Goal: Find contact information: Find contact information

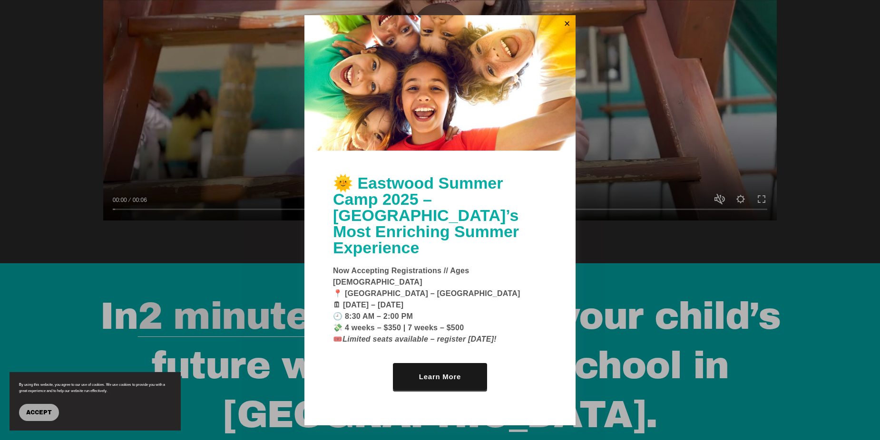
click at [53, 413] on button "Accept" at bounding box center [39, 412] width 40 height 17
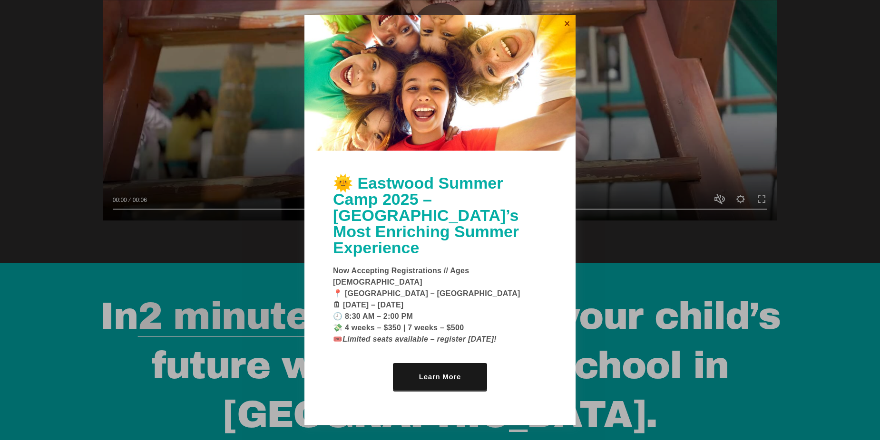
click at [567, 32] on link "Close" at bounding box center [567, 24] width 14 height 15
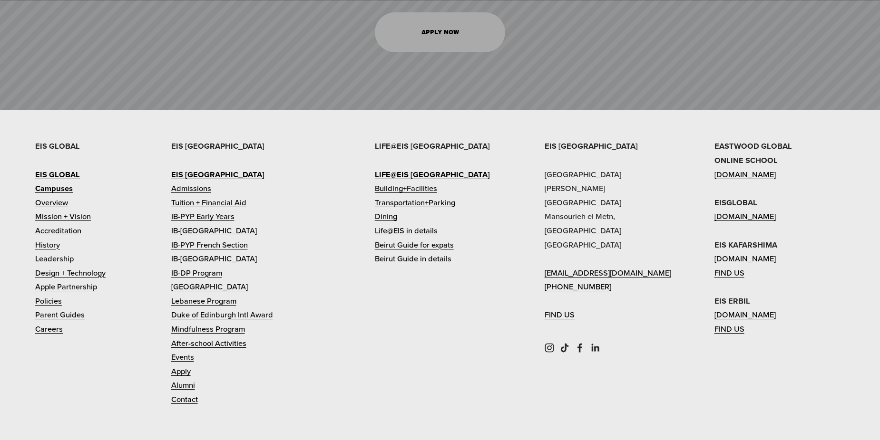
scroll to position [4703, 0]
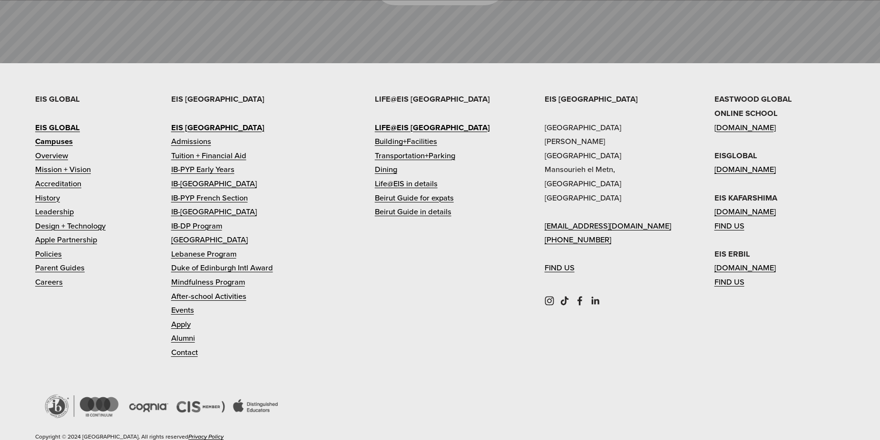
click at [189, 346] on link "Contact" at bounding box center [184, 353] width 27 height 14
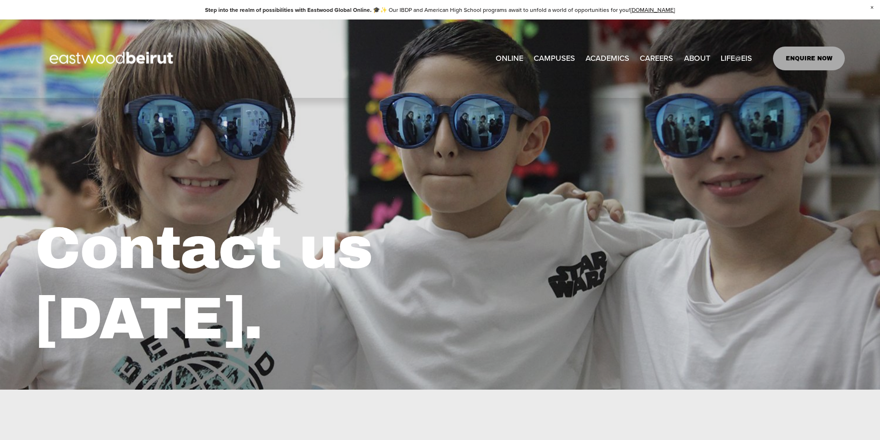
click at [795, 53] on link "ENQUIRE NOW" at bounding box center [809, 59] width 72 height 24
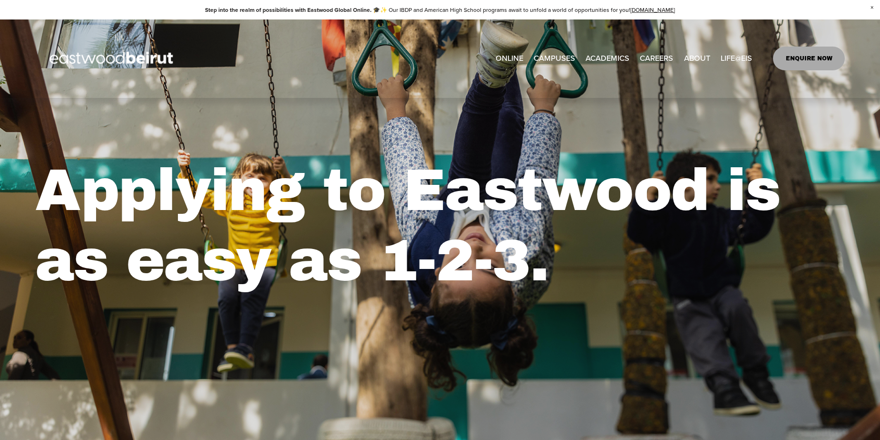
click at [0, 0] on span "About" at bounding box center [0, 0] width 0 height 0
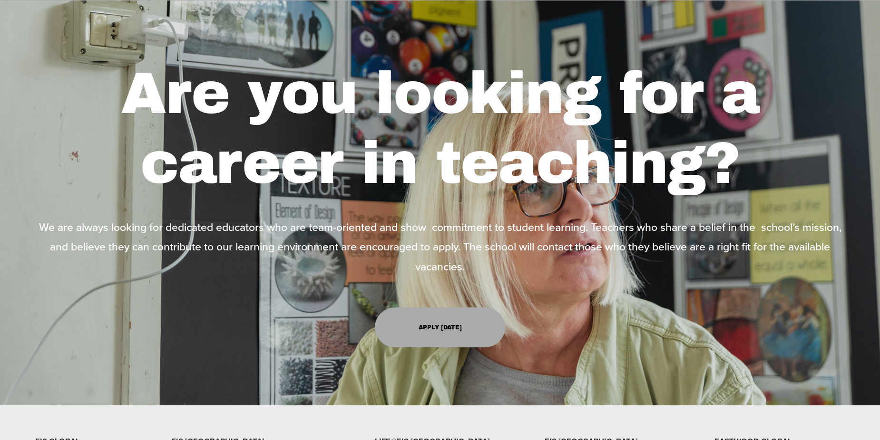
scroll to position [3112, 0]
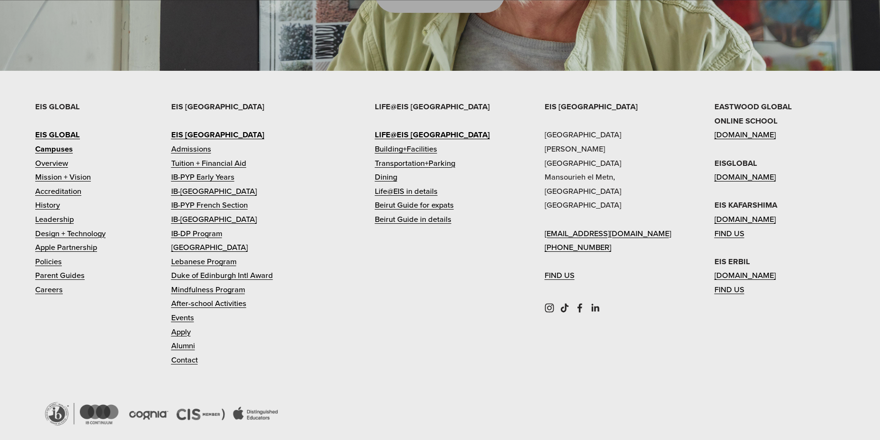
click at [552, 299] on use "Instagram" at bounding box center [549, 308] width 19 height 19
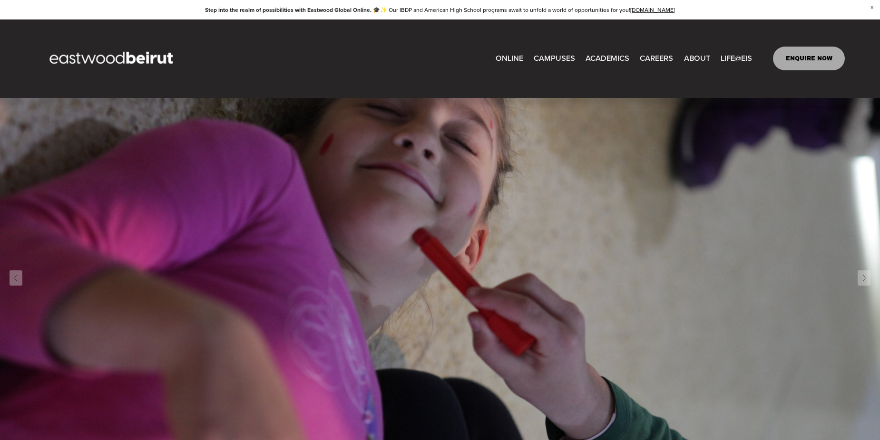
scroll to position [238, 0]
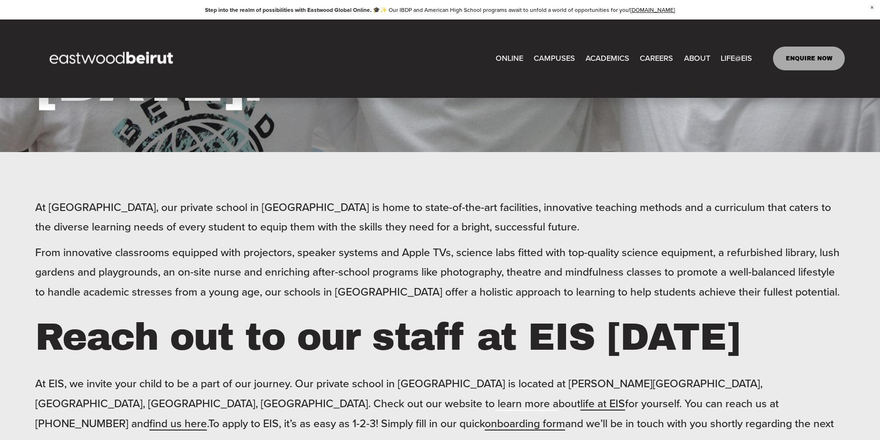
click at [819, 62] on link "ENQUIRE NOW" at bounding box center [809, 59] width 72 height 24
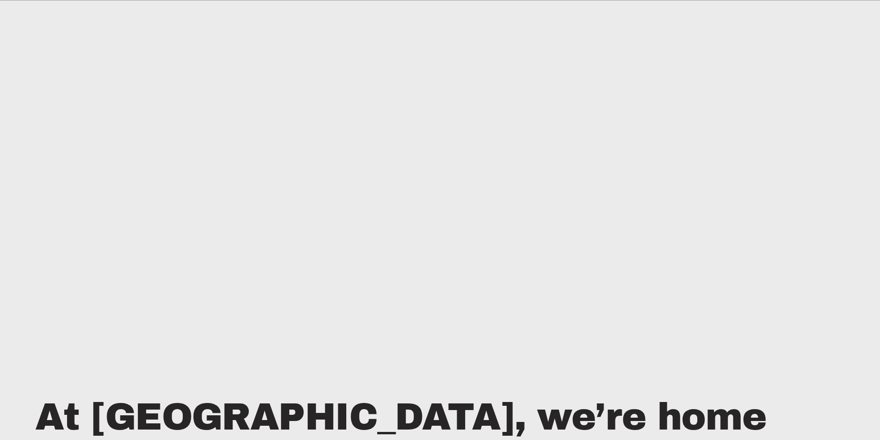
scroll to position [611, 0]
